Goal: Transaction & Acquisition: Download file/media

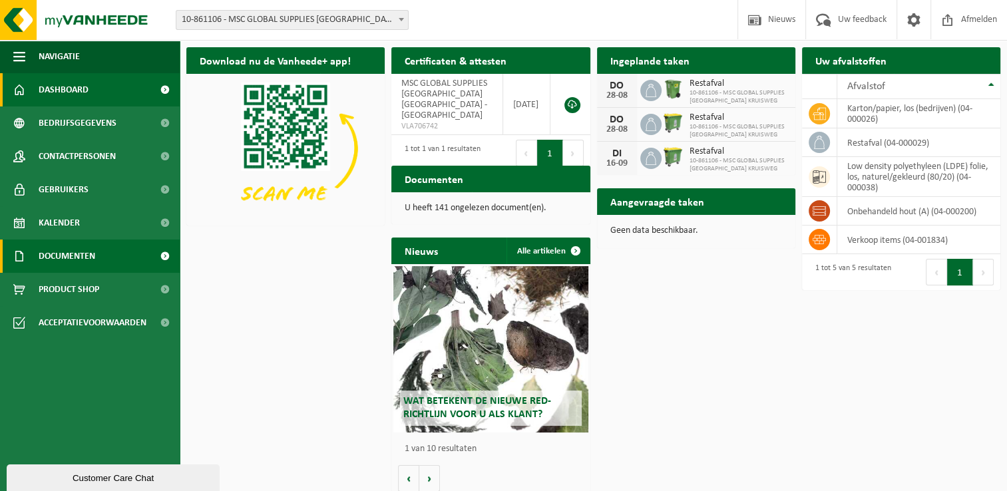
click at [83, 254] on span "Documenten" at bounding box center [67, 256] width 57 height 33
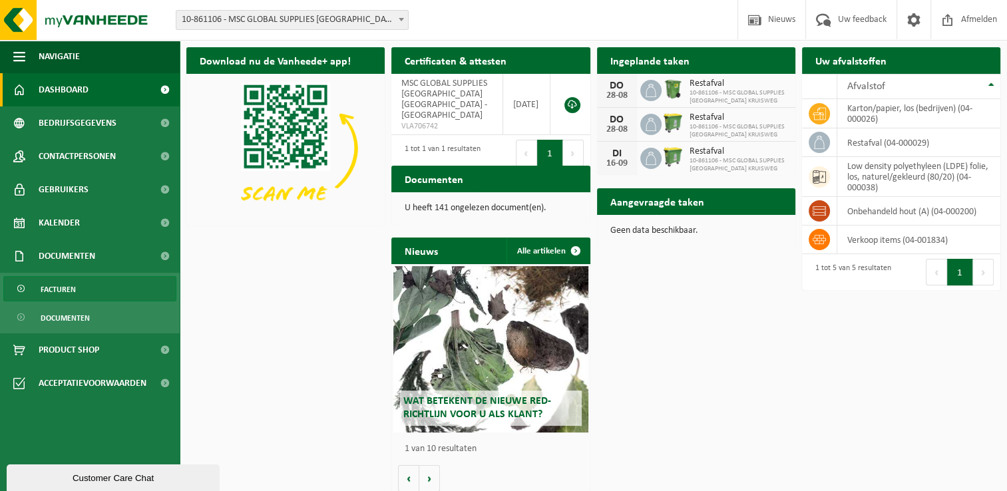
click at [67, 288] on span "Facturen" at bounding box center [58, 289] width 35 height 25
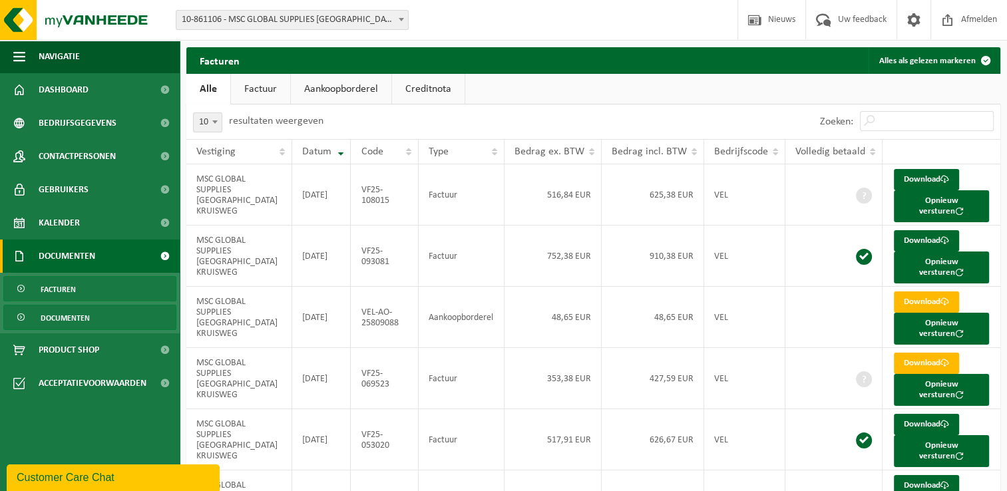
click at [78, 317] on span "Documenten" at bounding box center [65, 318] width 49 height 25
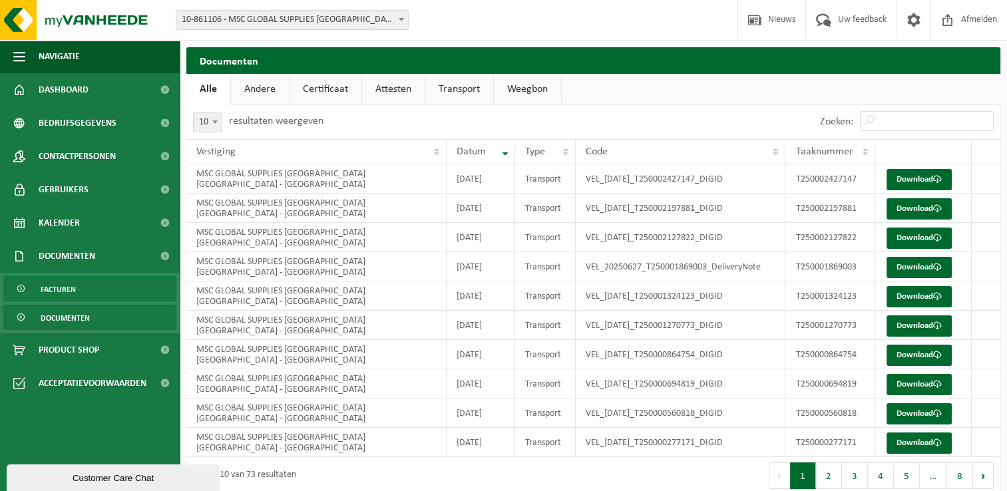
click at [59, 286] on span "Facturen" at bounding box center [58, 289] width 35 height 25
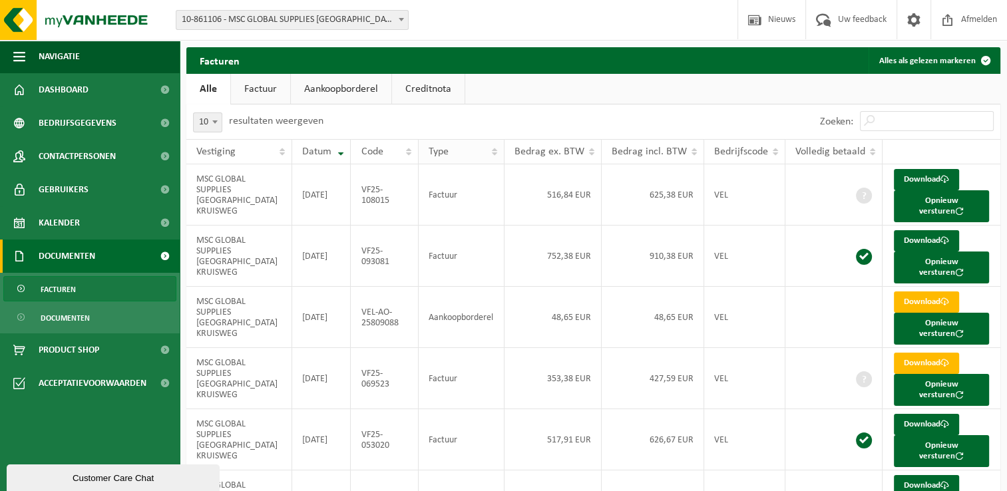
click at [496, 152] on th "Type" at bounding box center [462, 151] width 86 height 25
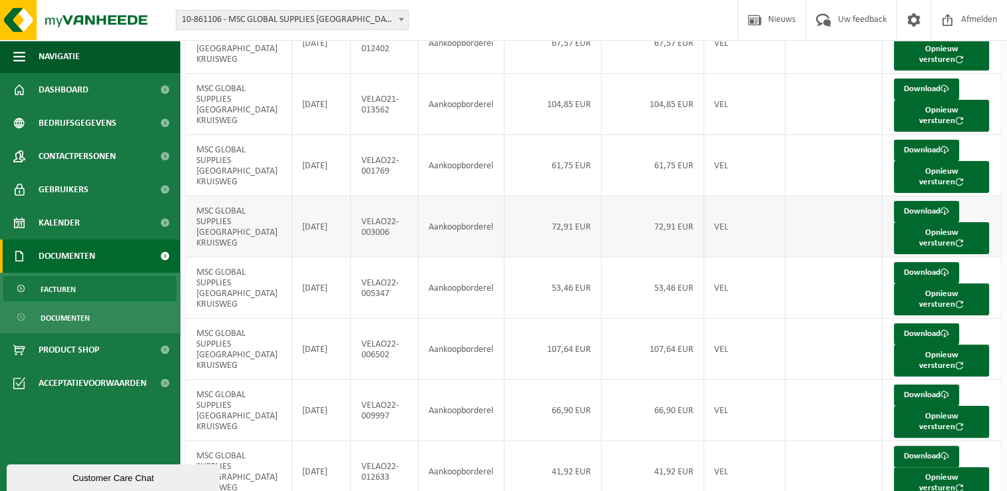
scroll to position [224, 0]
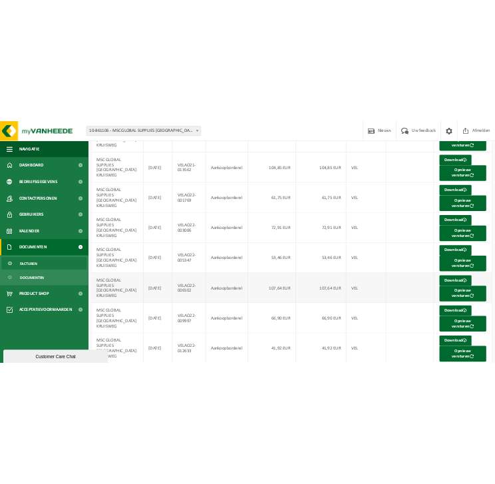
scroll to position [0, 0]
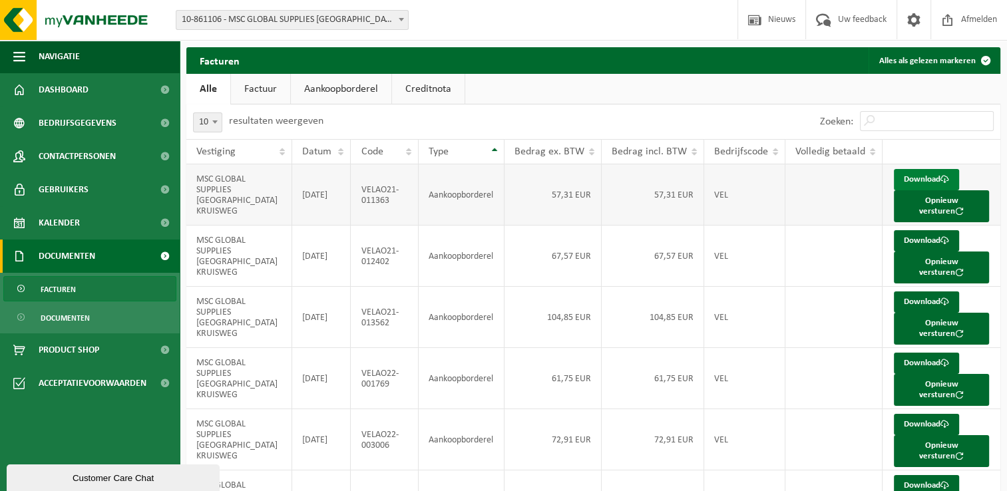
click at [911, 177] on link "Download" at bounding box center [926, 179] width 65 height 21
drag, startPoint x: 363, startPoint y: 186, endPoint x: 392, endPoint y: 193, distance: 29.6
click at [392, 193] on td "VELAO21-011363" at bounding box center [384, 194] width 67 height 61
copy td "VELAO21-011363"
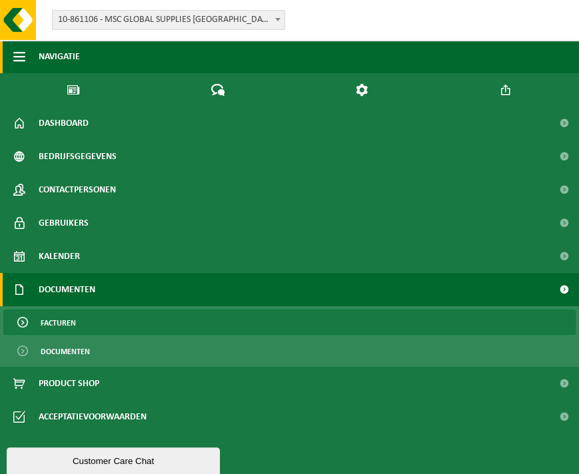
click at [17, 58] on span "button" at bounding box center [19, 56] width 12 height 33
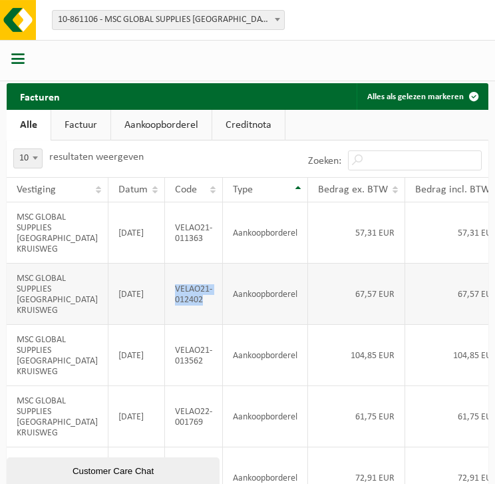
drag, startPoint x: 139, startPoint y: 302, endPoint x: 169, endPoint y: 311, distance: 31.4
click at [169, 311] on td "VELAO21-012402" at bounding box center [194, 294] width 58 height 61
copy td "VELAO21-012402"
click at [165, 376] on td "VELAO21-013562" at bounding box center [194, 355] width 58 height 61
drag, startPoint x: 140, startPoint y: 376, endPoint x: 168, endPoint y: 388, distance: 31.3
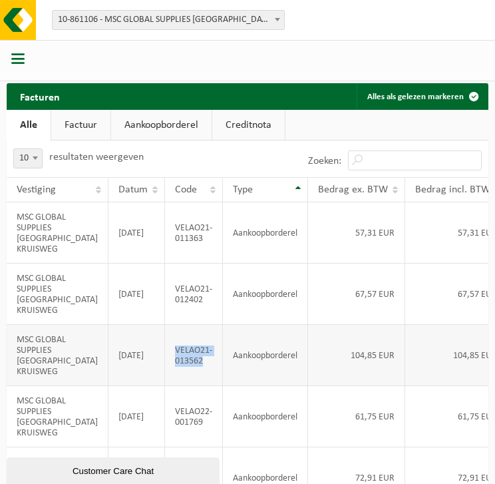
click at [168, 386] on td "VELAO21-013562" at bounding box center [194, 355] width 58 height 61
copy td "VELAO21-013562"
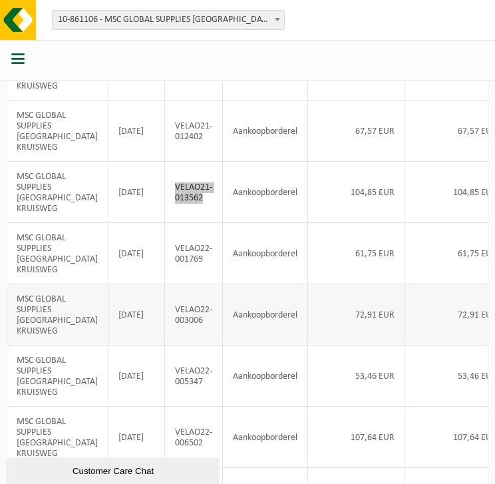
scroll to position [200, 0]
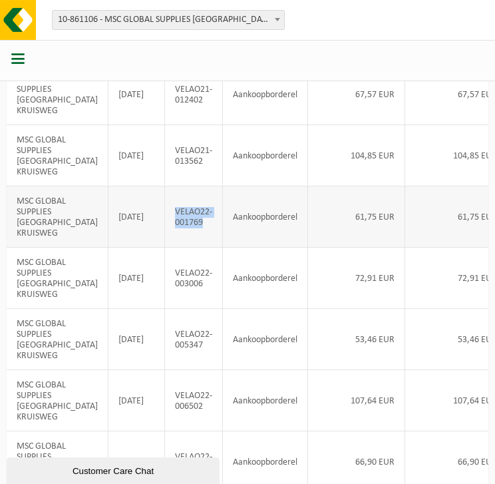
drag, startPoint x: 140, startPoint y: 245, endPoint x: 169, endPoint y: 257, distance: 31.7
click at [169, 248] on td "VELAO22-001769" at bounding box center [194, 216] width 58 height 61
copy td "VELAO22-001769"
drag, startPoint x: 138, startPoint y: 318, endPoint x: 172, endPoint y: 326, distance: 34.2
click at [172, 309] on td "VELAO22-003006" at bounding box center [194, 278] width 58 height 61
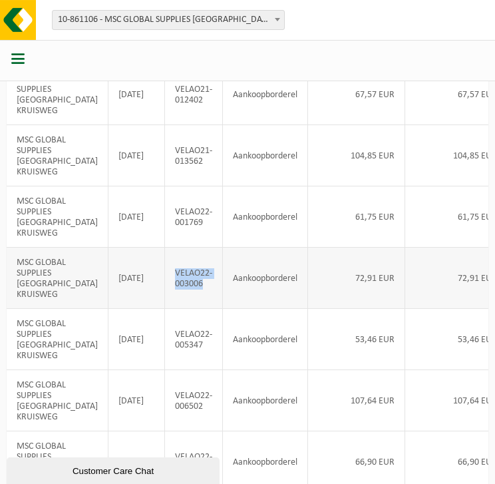
copy td "VELAO22-003006"
drag, startPoint x: 138, startPoint y: 387, endPoint x: 168, endPoint y: 396, distance: 30.5
click at [168, 370] on td "VELAO22-005347" at bounding box center [194, 339] width 58 height 61
copy td "VELAO22-005347"
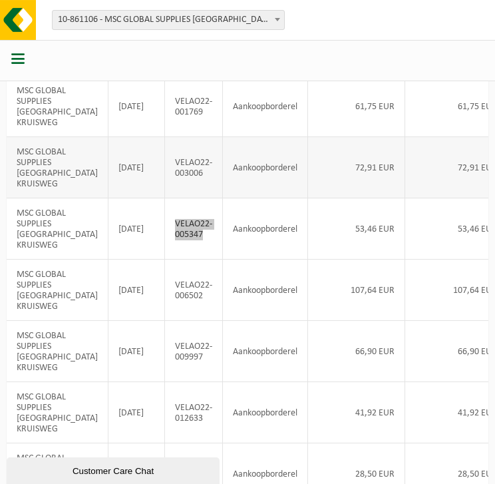
scroll to position [333, 0]
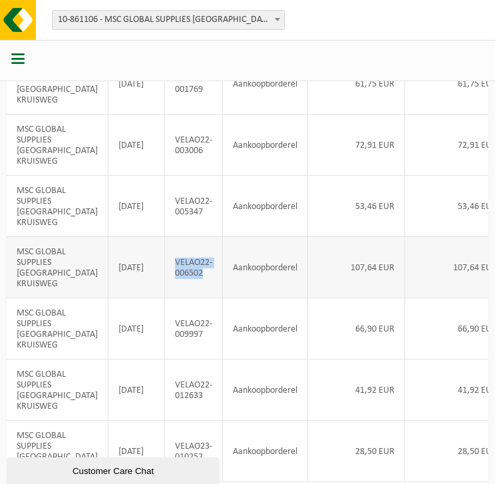
drag, startPoint x: 140, startPoint y: 324, endPoint x: 171, endPoint y: 335, distance: 33.3
click at [171, 298] on td "VELAO22-006502" at bounding box center [194, 267] width 58 height 61
copy td "VELAO22-006502"
drag, startPoint x: 140, startPoint y: 396, endPoint x: 168, endPoint y: 405, distance: 30.1
click at [168, 360] on td "VELAO22-009997" at bounding box center [194, 328] width 58 height 61
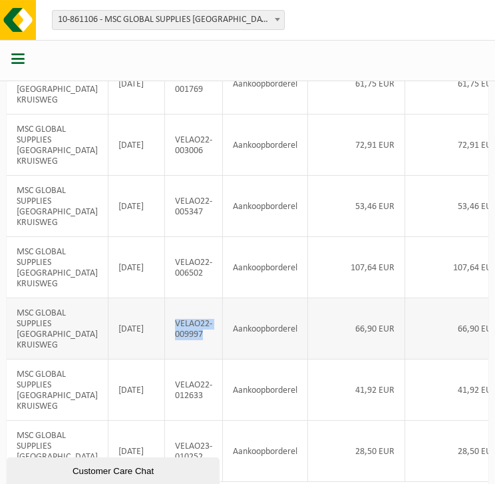
copy td "VELAO22-009997"
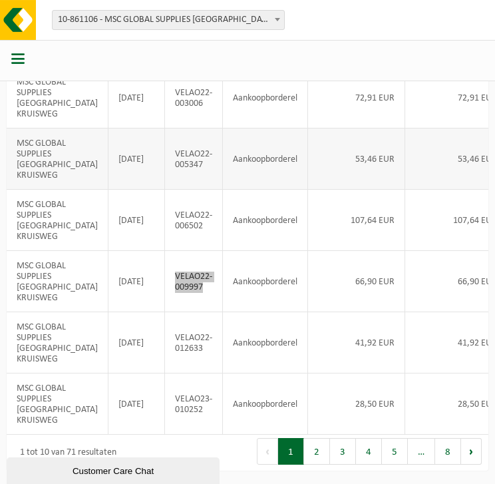
scroll to position [466, 0]
drag, startPoint x: 139, startPoint y: 334, endPoint x: 168, endPoint y: 343, distance: 30.1
click at [168, 343] on td "VELAO22-012633" at bounding box center [194, 342] width 58 height 61
copy td "VELAO22-012633"
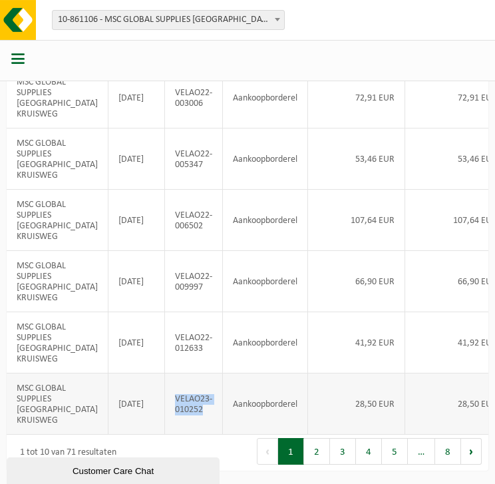
drag, startPoint x: 139, startPoint y: 383, endPoint x: 178, endPoint y: 394, distance: 40.7
click at [178, 394] on td "VELAO23-010252" at bounding box center [194, 404] width 58 height 61
copy td "VELAO23-010252"
click at [320, 454] on button "2" at bounding box center [317, 451] width 26 height 27
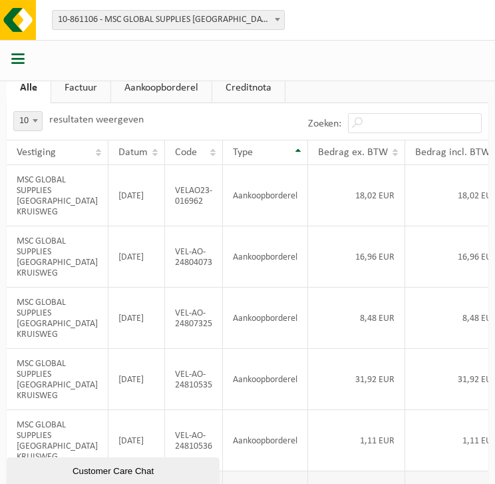
scroll to position [67, 0]
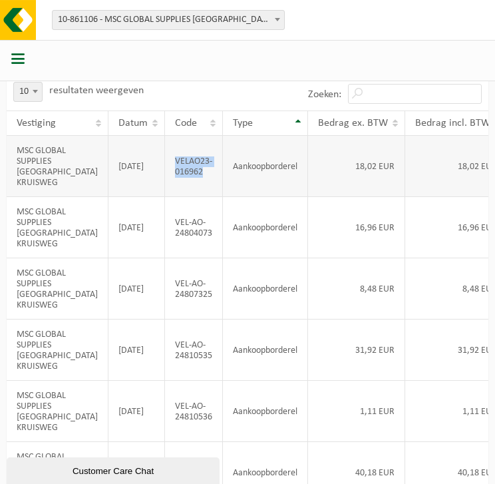
drag, startPoint x: 139, startPoint y: 166, endPoint x: 170, endPoint y: 177, distance: 33.1
click at [170, 177] on td "VELAO23-016962" at bounding box center [194, 166] width 58 height 61
drag, startPoint x: 140, startPoint y: 238, endPoint x: 176, endPoint y: 250, distance: 38.5
click at [176, 250] on td "VEL-AO-24804073" at bounding box center [194, 227] width 58 height 61
drag, startPoint x: 140, startPoint y: 308, endPoint x: 176, endPoint y: 319, distance: 37.7
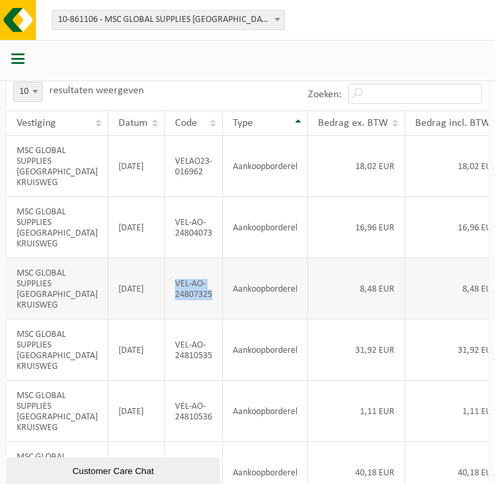
click at [176, 319] on td "VEL-AO-24807325" at bounding box center [194, 288] width 58 height 61
drag, startPoint x: 138, startPoint y: 380, endPoint x: 178, endPoint y: 388, distance: 40.9
click at [178, 381] on td "VEL-AO-24810535" at bounding box center [194, 350] width 58 height 61
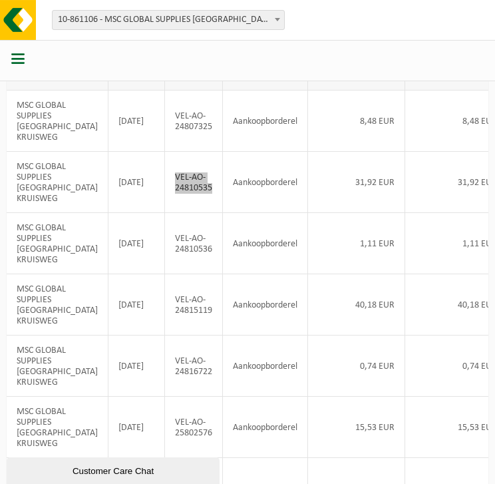
scroll to position [266, 0]
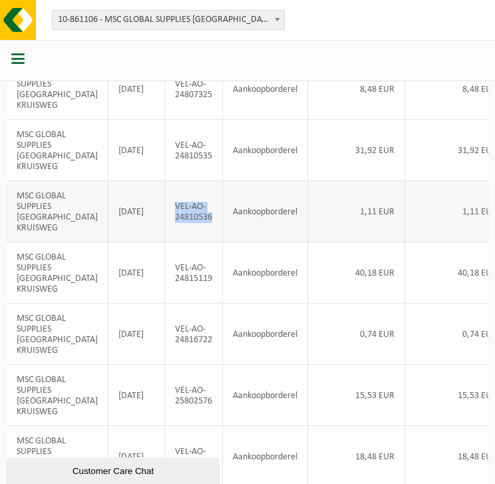
drag, startPoint x: 138, startPoint y: 247, endPoint x: 178, endPoint y: 258, distance: 41.5
click at [178, 242] on td "VEL-AO-24810536" at bounding box center [194, 211] width 58 height 61
click at [308, 242] on td "1,11 EUR" at bounding box center [356, 211] width 97 height 61
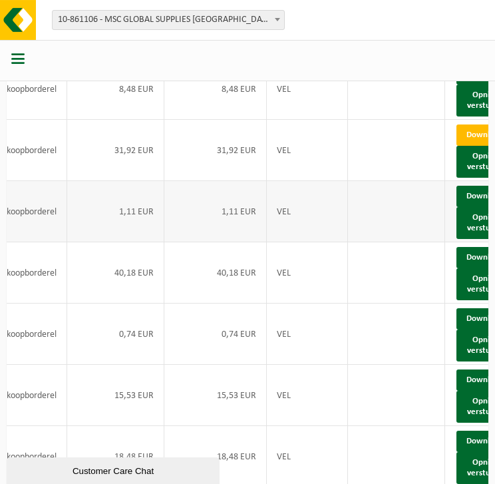
scroll to position [0, 242]
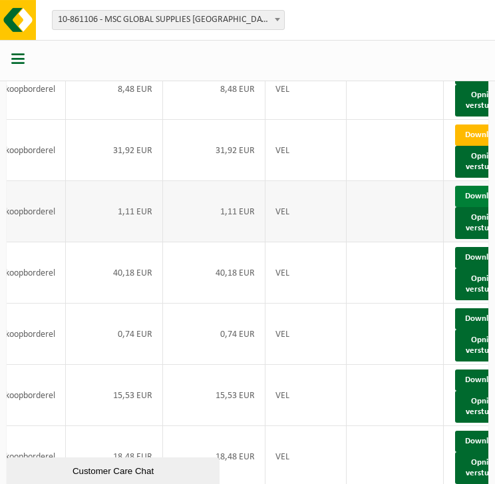
click at [455, 207] on link "Download" at bounding box center [487, 196] width 65 height 21
click at [360, 242] on td at bounding box center [395, 211] width 97 height 61
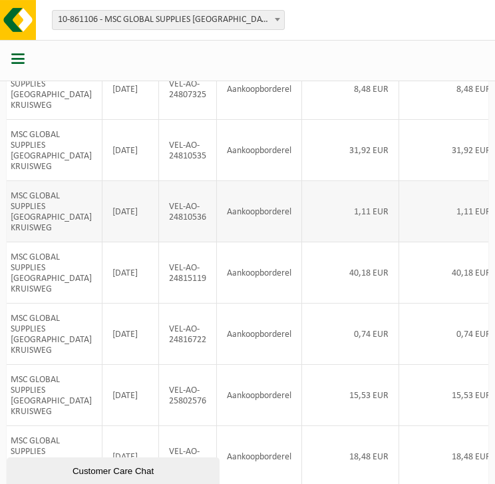
scroll to position [0, 0]
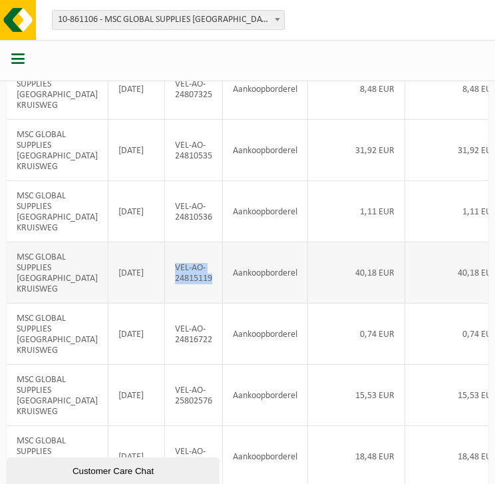
drag, startPoint x: 138, startPoint y: 322, endPoint x: 176, endPoint y: 333, distance: 39.0
click at [176, 304] on td "VEL-AO-24815119" at bounding box center [194, 272] width 58 height 61
drag, startPoint x: 139, startPoint y: 393, endPoint x: 176, endPoint y: 402, distance: 38.3
click at [176, 365] on td "VEL-AO-24816722" at bounding box center [194, 334] width 58 height 61
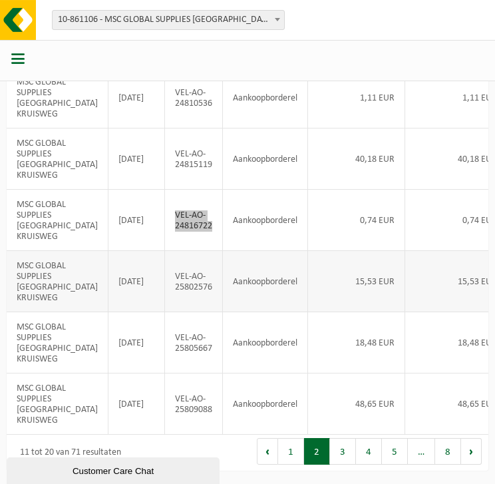
scroll to position [466, 0]
drag, startPoint x: 138, startPoint y: 260, endPoint x: 181, endPoint y: 271, distance: 43.9
click at [181, 271] on td "VEL-AO-25802576" at bounding box center [194, 281] width 58 height 61
drag, startPoint x: 139, startPoint y: 334, endPoint x: 176, endPoint y: 343, distance: 38.4
click at [176, 343] on td "VEL-AO-25805667" at bounding box center [194, 342] width 58 height 61
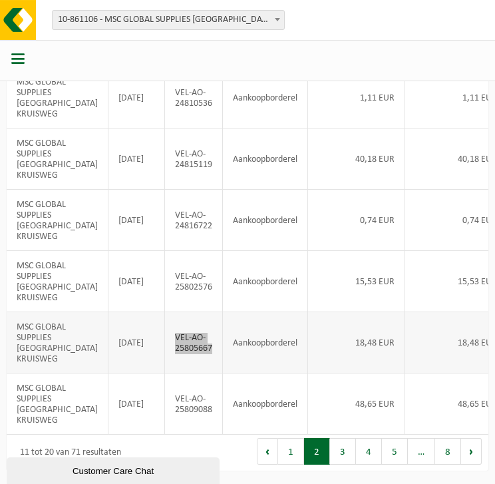
scroll to position [486, 0]
drag, startPoint x: 139, startPoint y: 383, endPoint x: 178, endPoint y: 391, distance: 39.4
click at [178, 391] on td "VEL-AO-25809088" at bounding box center [194, 404] width 58 height 61
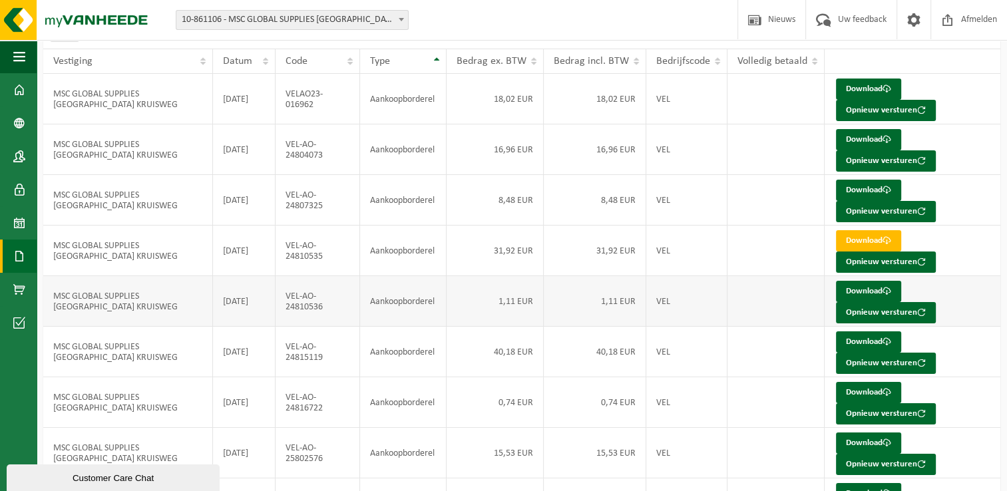
scroll to position [224, 0]
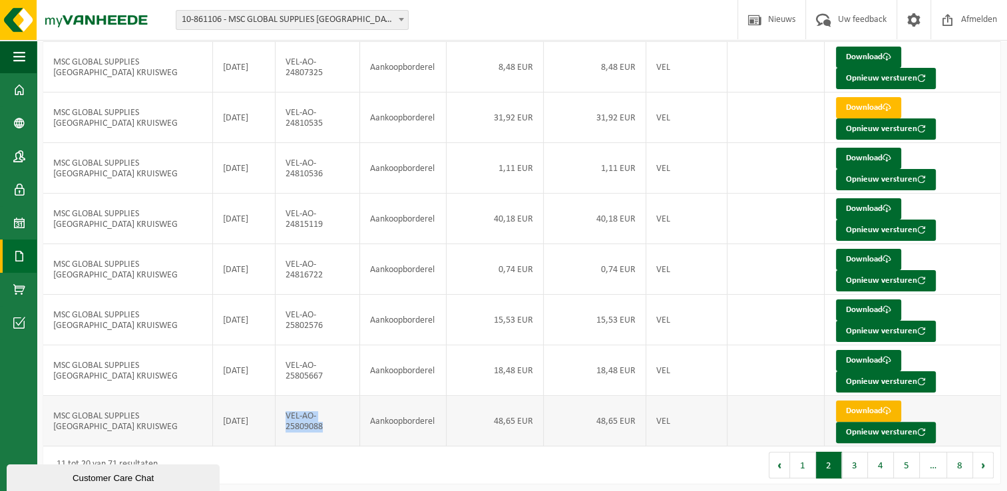
click at [857, 404] on link "Download" at bounding box center [868, 411] width 65 height 21
click at [801, 463] on button "1" at bounding box center [803, 465] width 26 height 27
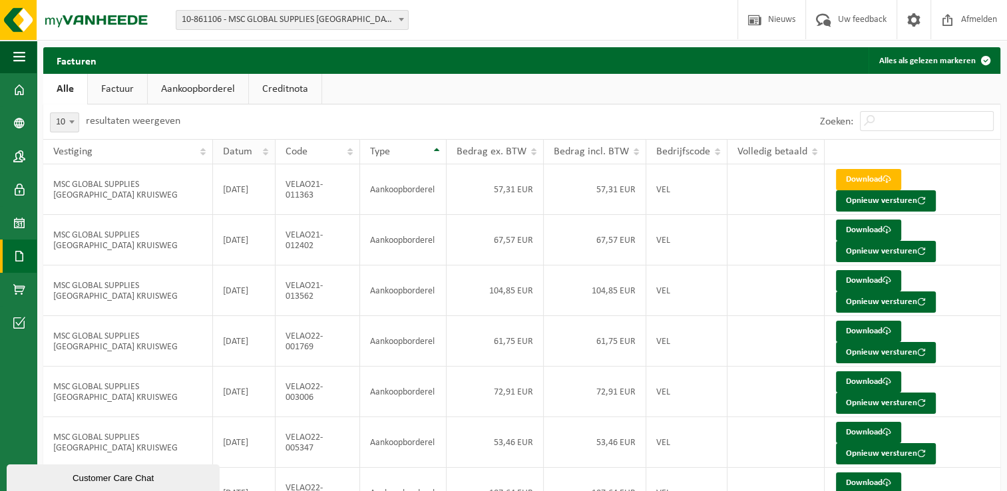
scroll to position [0, 0]
click at [867, 177] on link "Download" at bounding box center [868, 179] width 65 height 21
click at [866, 228] on link "Download" at bounding box center [868, 230] width 65 height 21
click at [869, 279] on link "Download" at bounding box center [868, 280] width 65 height 21
click at [850, 332] on link "Download" at bounding box center [868, 331] width 65 height 21
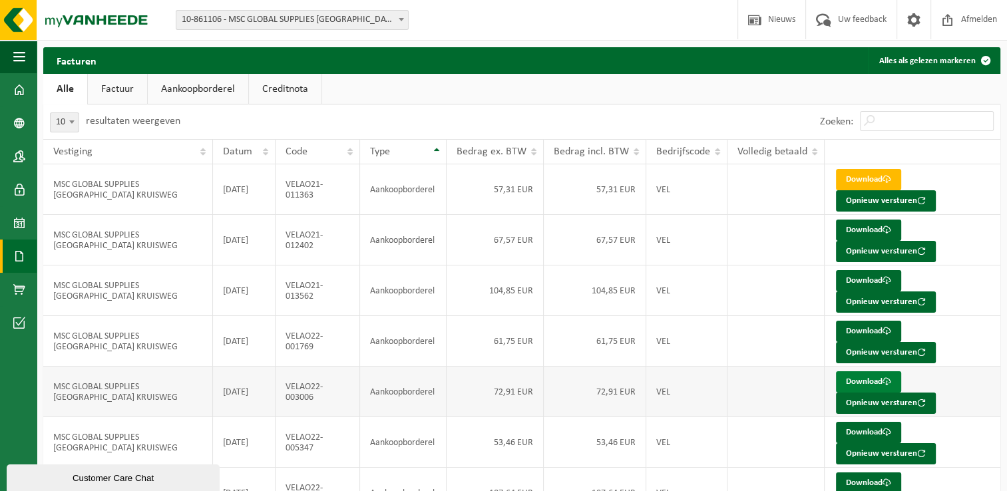
click at [852, 378] on link "Download" at bounding box center [868, 382] width 65 height 21
click at [858, 430] on link "Download" at bounding box center [868, 432] width 65 height 21
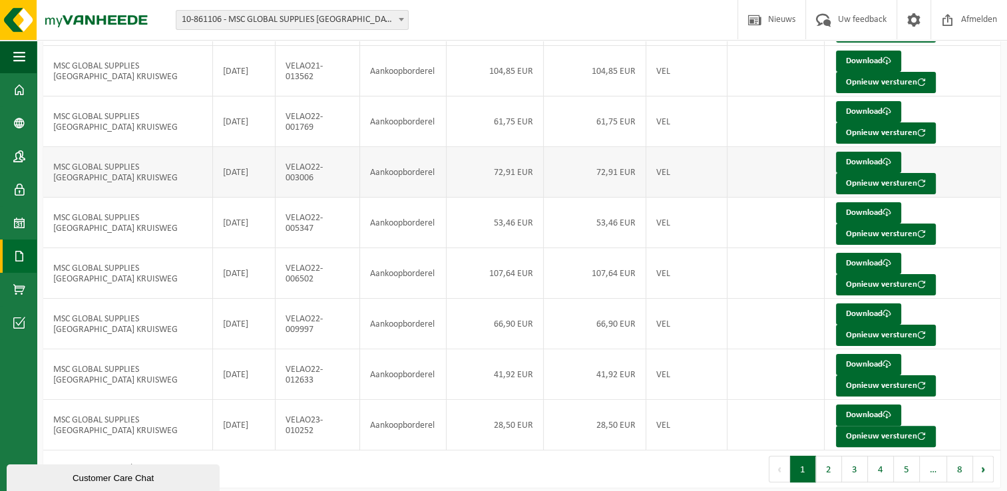
scroll to position [224, 0]
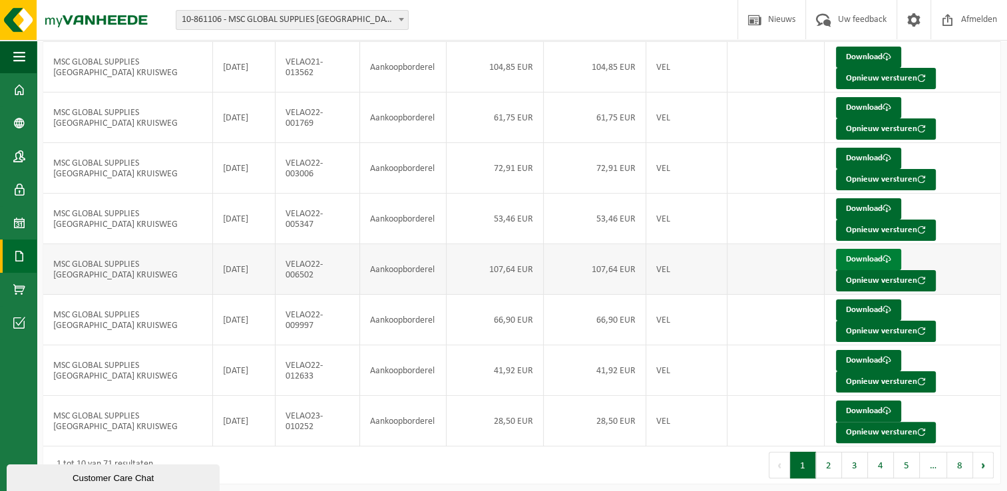
click at [856, 255] on link "Download" at bounding box center [868, 259] width 65 height 21
click at [864, 306] on link "Download" at bounding box center [868, 310] width 65 height 21
click at [858, 354] on link "Download" at bounding box center [868, 360] width 65 height 21
click at [855, 404] on link "Download" at bounding box center [868, 411] width 65 height 21
click at [834, 465] on button "2" at bounding box center [829, 465] width 26 height 27
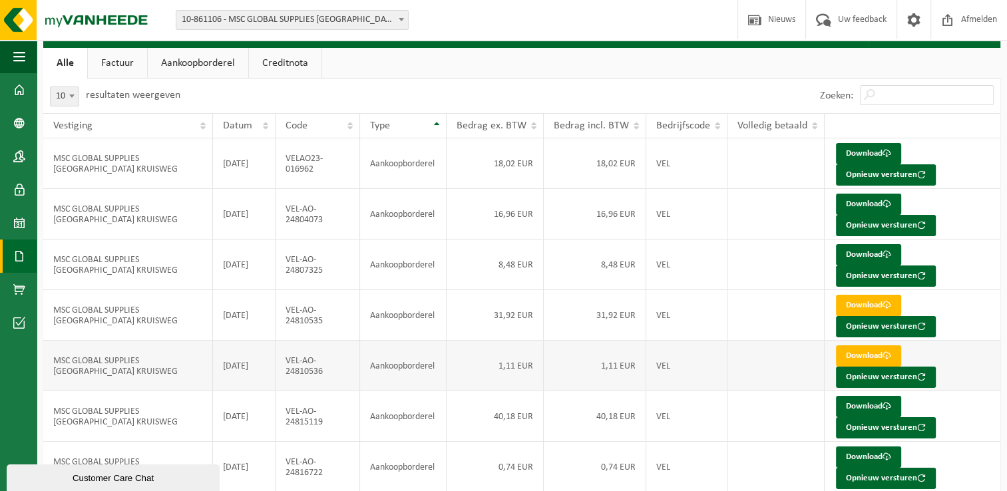
scroll to position [24, 0]
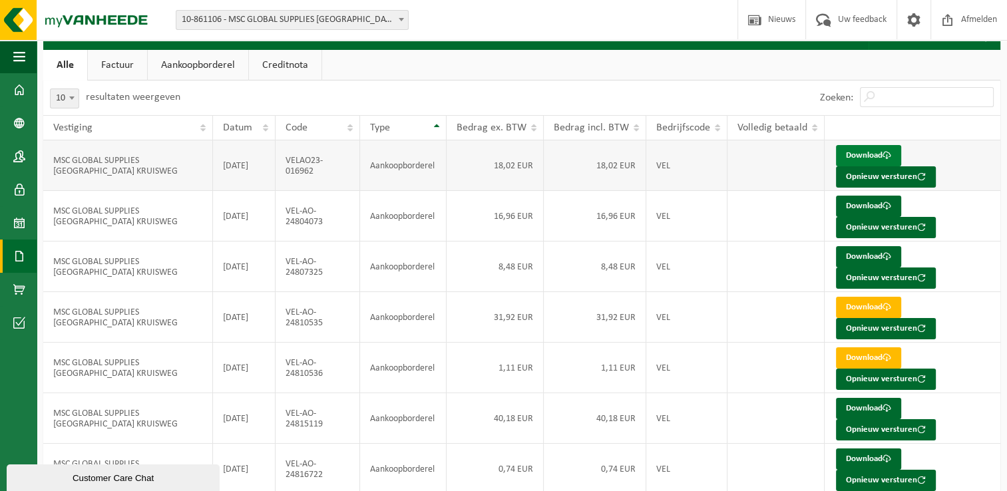
click at [852, 153] on link "Download" at bounding box center [868, 155] width 65 height 21
click at [855, 204] on link "Download" at bounding box center [868, 206] width 65 height 21
click at [865, 254] on link "Download" at bounding box center [868, 256] width 65 height 21
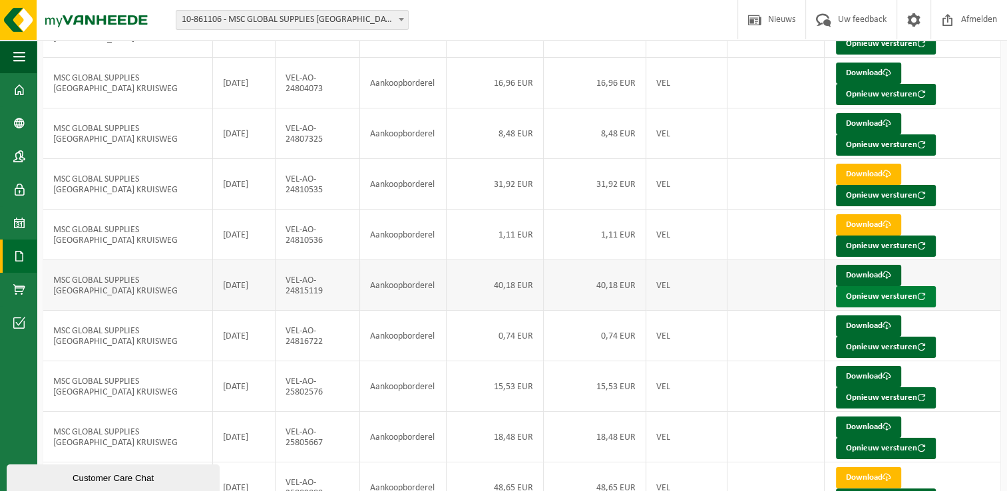
scroll to position [224, 0]
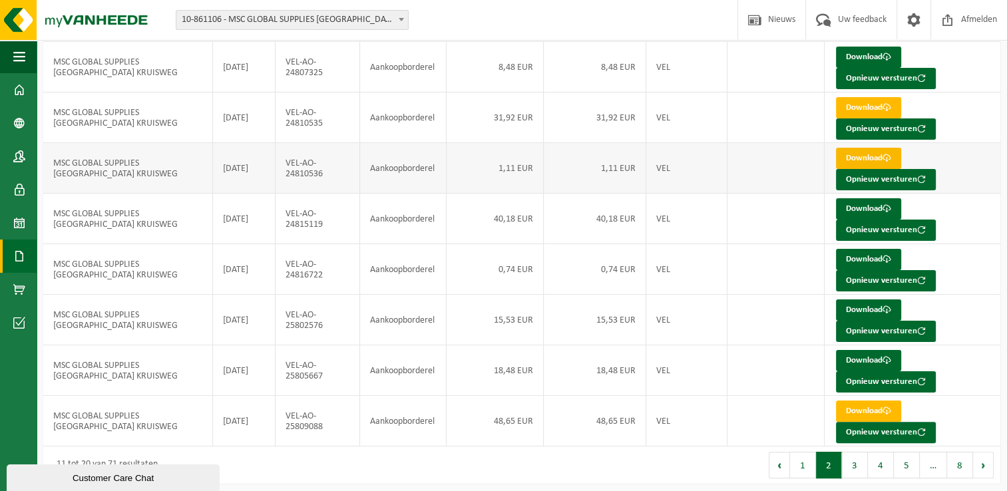
click at [855, 156] on link "Download" at bounding box center [868, 158] width 65 height 21
click at [860, 206] on link "Download" at bounding box center [868, 208] width 65 height 21
click at [853, 256] on link "Download" at bounding box center [868, 259] width 65 height 21
click at [858, 305] on link "Download" at bounding box center [868, 310] width 65 height 21
click at [858, 355] on link "Download" at bounding box center [868, 360] width 65 height 21
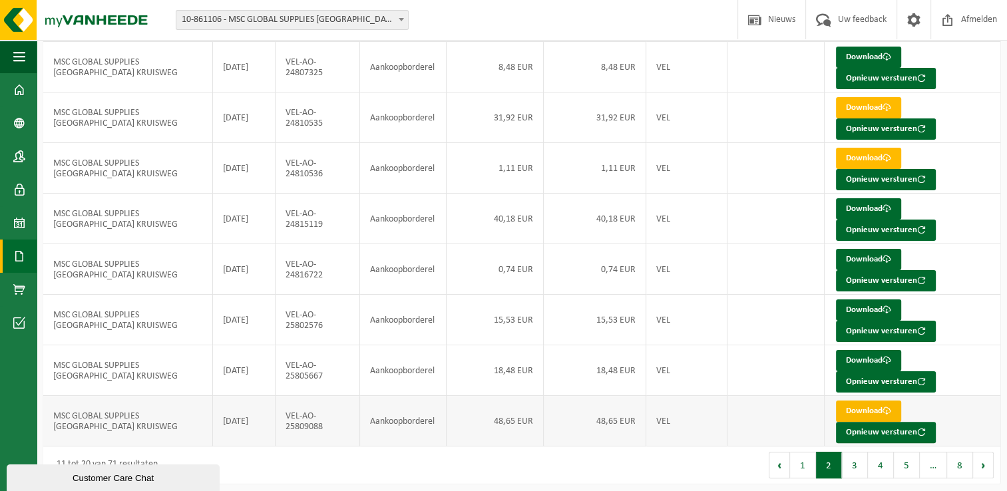
click at [860, 407] on link "Download" at bounding box center [868, 411] width 65 height 21
click at [866, 55] on link "Download" at bounding box center [868, 57] width 65 height 21
